Goal: Task Accomplishment & Management: Use online tool/utility

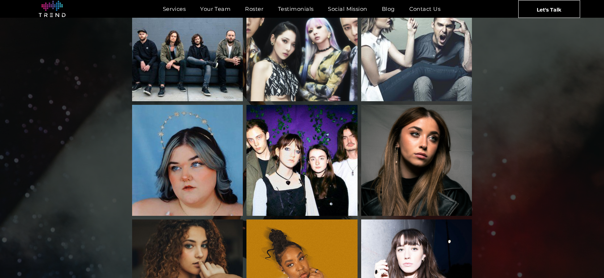
scroll to position [0, 0]
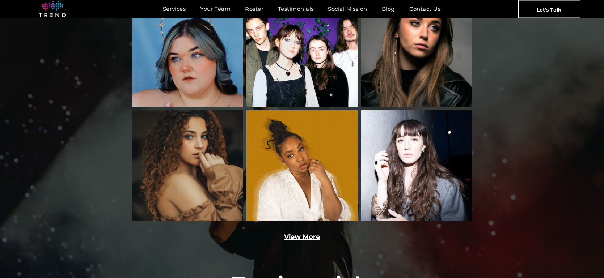
scroll to position [1095, 0]
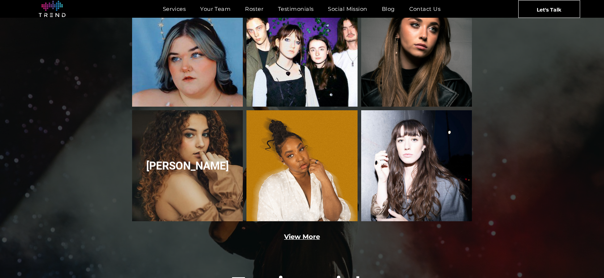
click at [181, 108] on link "sofie dossi" at bounding box center [188, 166] width 118 height 118
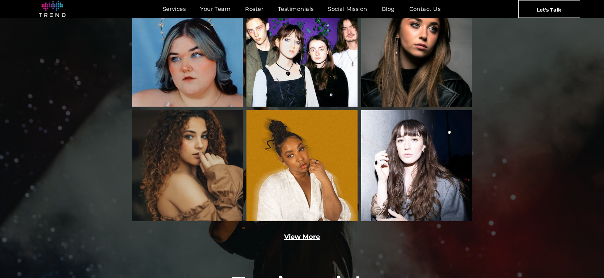
click at [310, 233] on link "View More" at bounding box center [302, 237] width 36 height 8
